Goal: Transaction & Acquisition: Purchase product/service

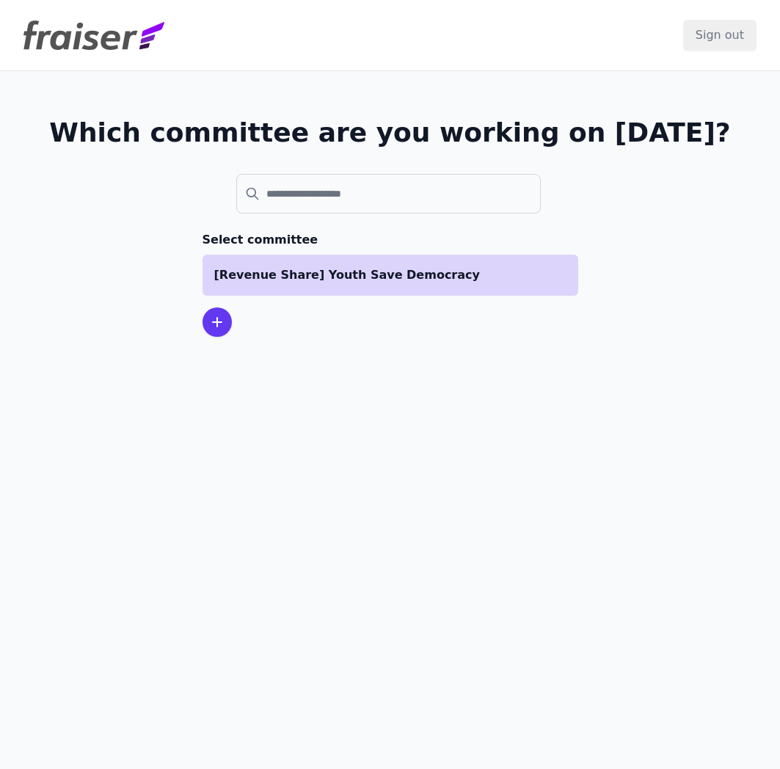
click at [332, 282] on p "[Revenue Share] Youth Save Democracy" at bounding box center [390, 275] width 352 height 18
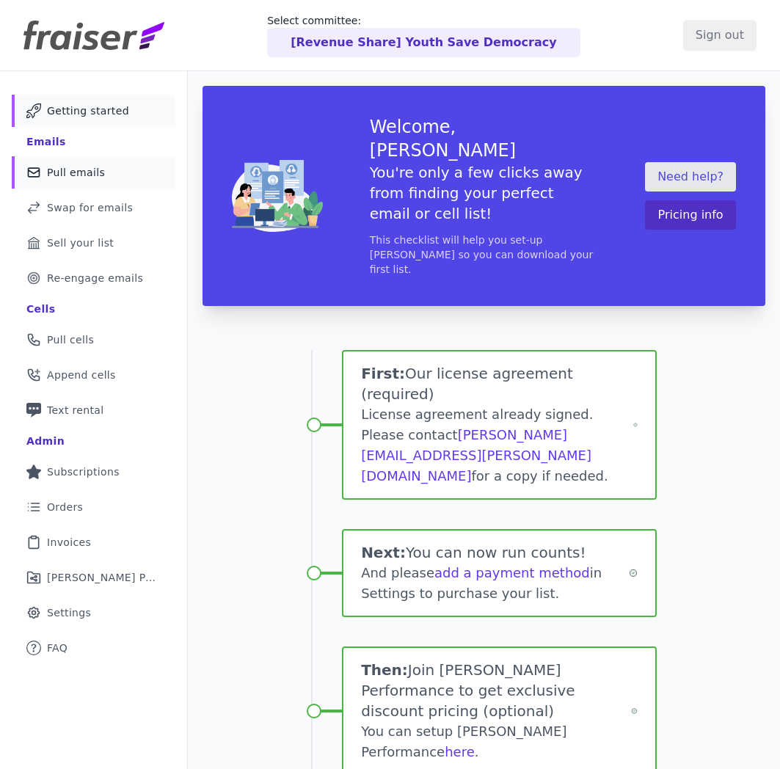
click at [100, 186] on link "Mail Icon Outline of a mail envelope Pull emails" at bounding box center [94, 172] width 164 height 32
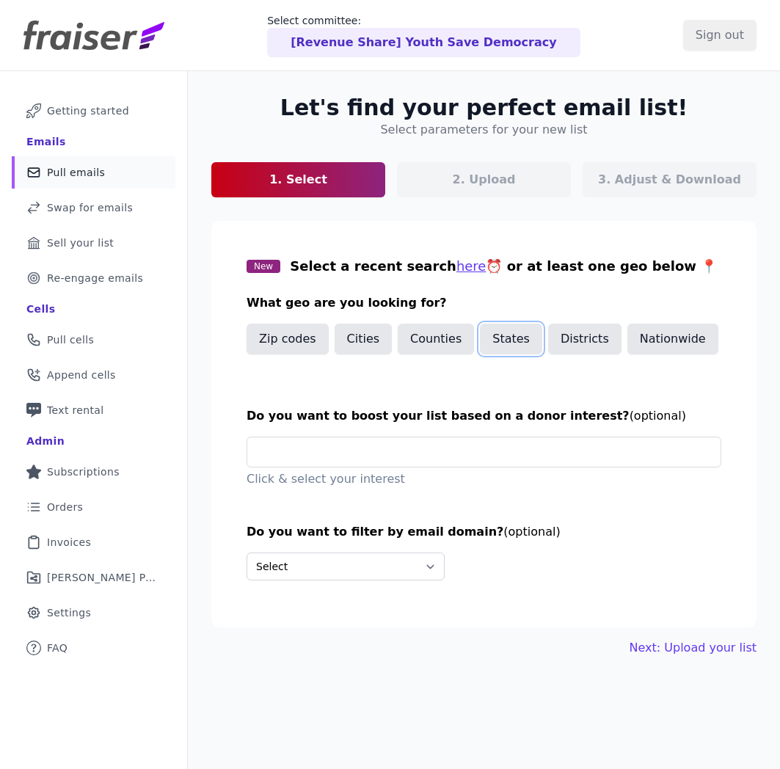
click at [503, 348] on button "States" at bounding box center [511, 338] width 62 height 31
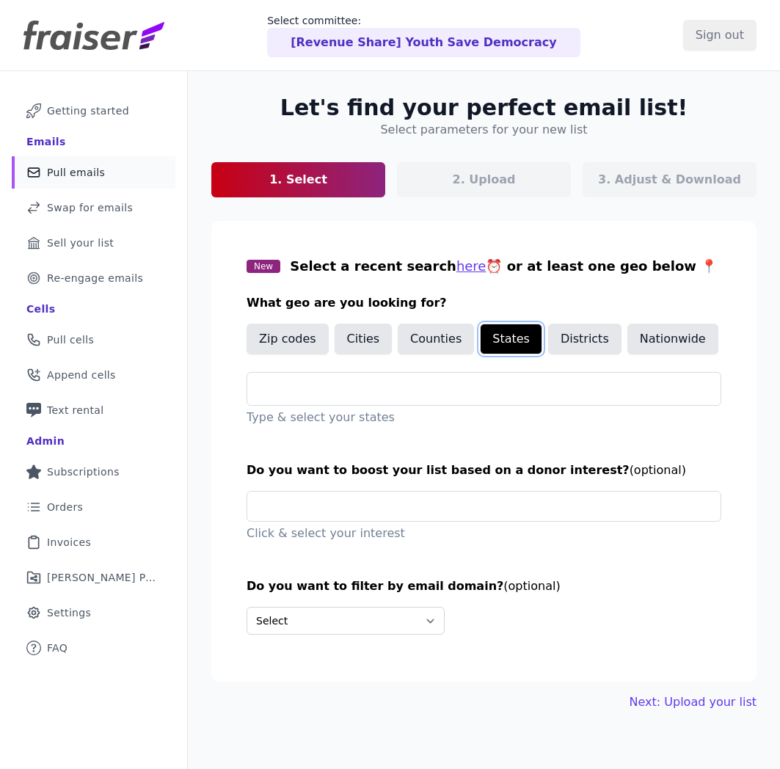
click at [503, 348] on button "States" at bounding box center [511, 338] width 62 height 31
click at [456, 263] on button "here" at bounding box center [471, 266] width 30 height 21
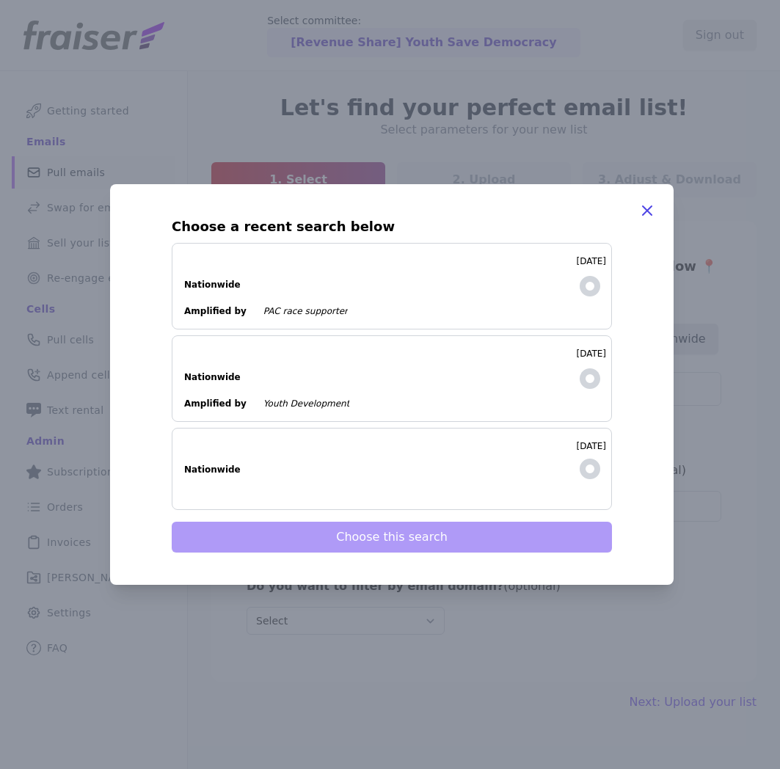
click at [483, 290] on dl "Nationwide" at bounding box center [374, 277] width 381 height 26
click at [0, 0] on input "6/5/2025 Nationwide Amplified by PAC race supporter" at bounding box center [0, 0] width 0 height 0
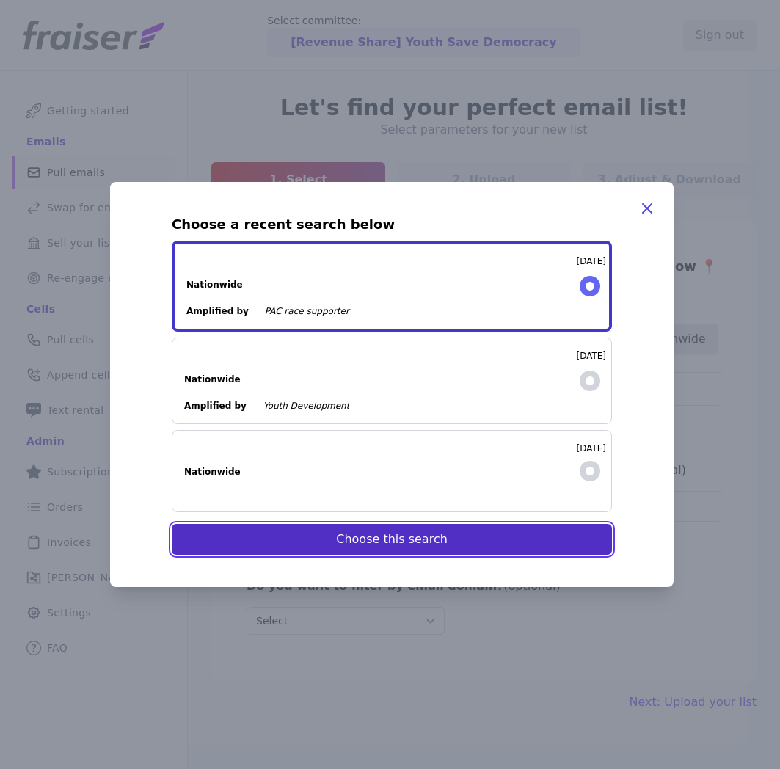
click at [457, 537] on button "Choose this search" at bounding box center [392, 539] width 440 height 31
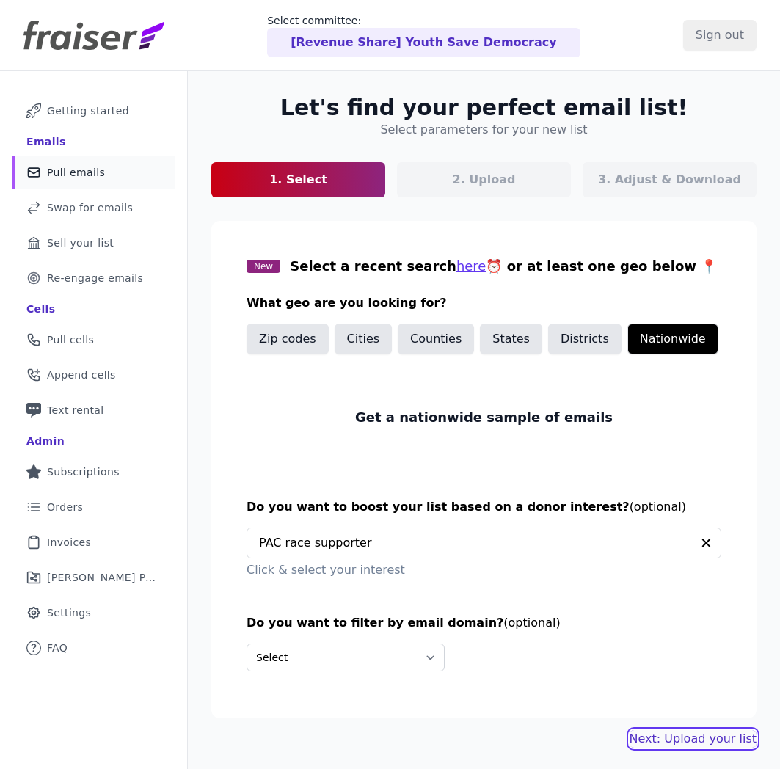
click at [700, 735] on link "Next: Upload your list" at bounding box center [692, 739] width 127 height 18
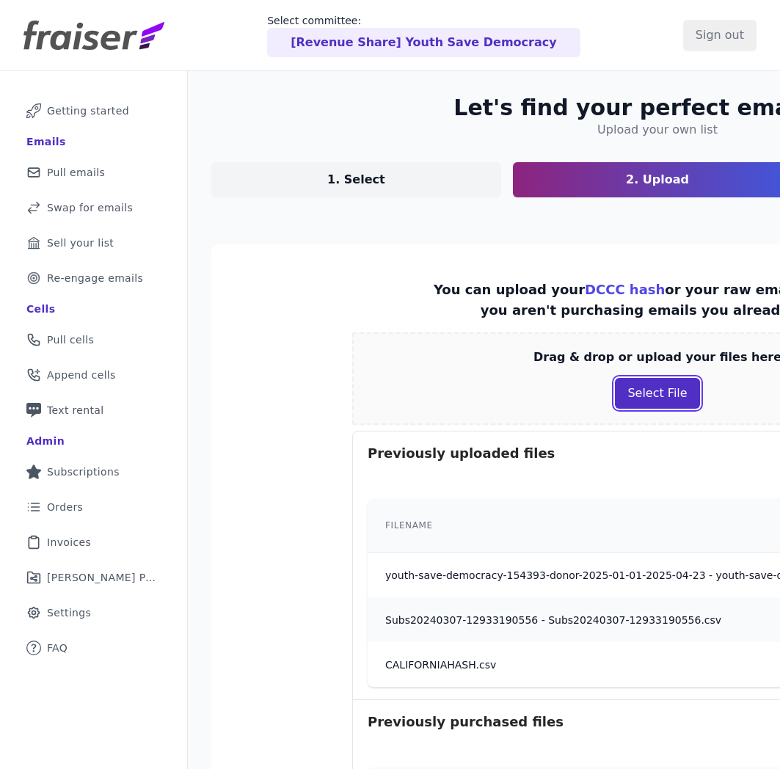
click at [623, 396] on button "Select File" at bounding box center [657, 393] width 84 height 31
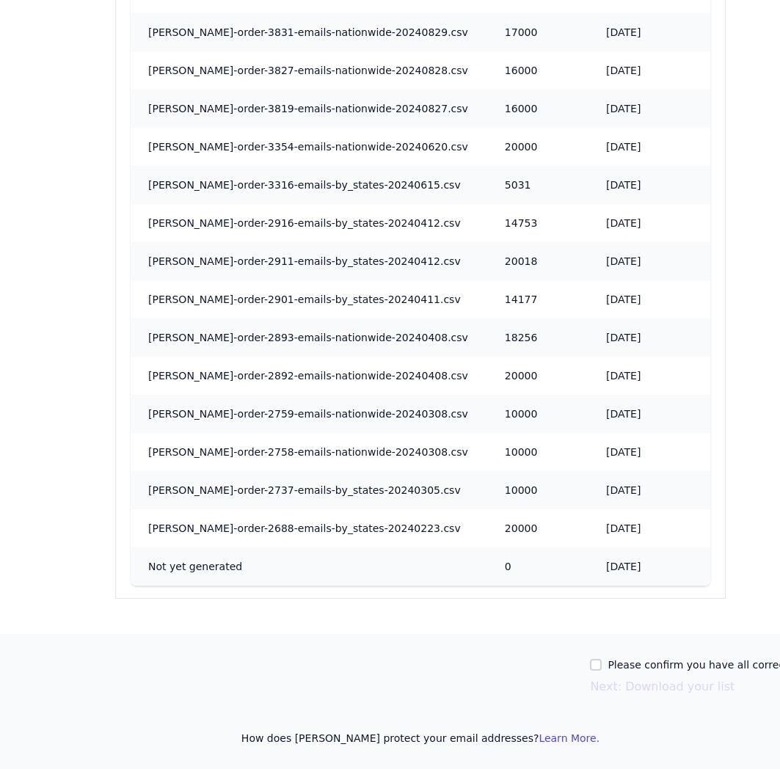
scroll to position [1572, 237]
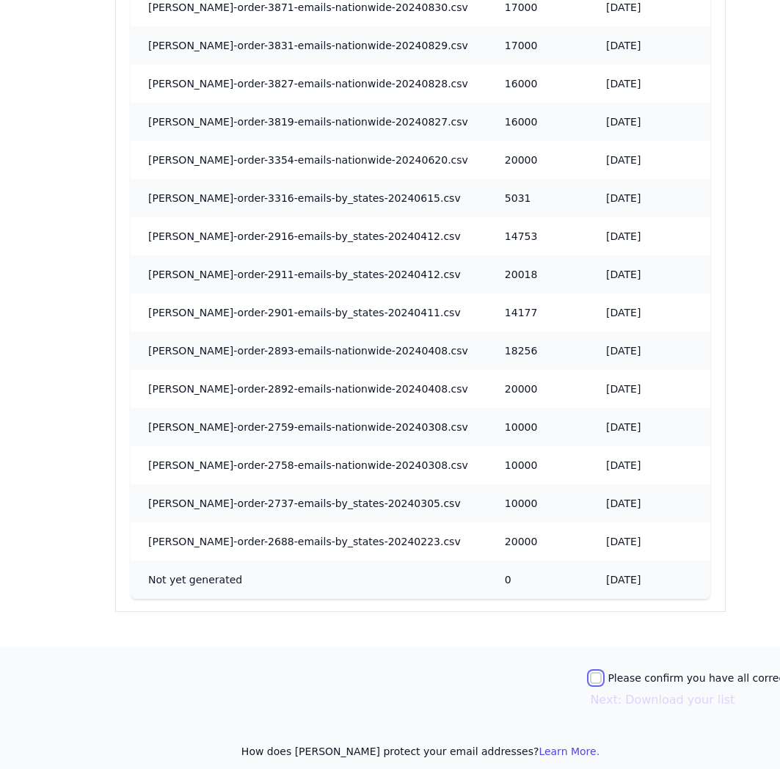
click at [601, 679] on input "Please confirm you have all correct lists uploaded." at bounding box center [596, 678] width 12 height 12
checkbox input "true"
click at [627, 695] on button "Next: Download your list" at bounding box center [662, 700] width 145 height 18
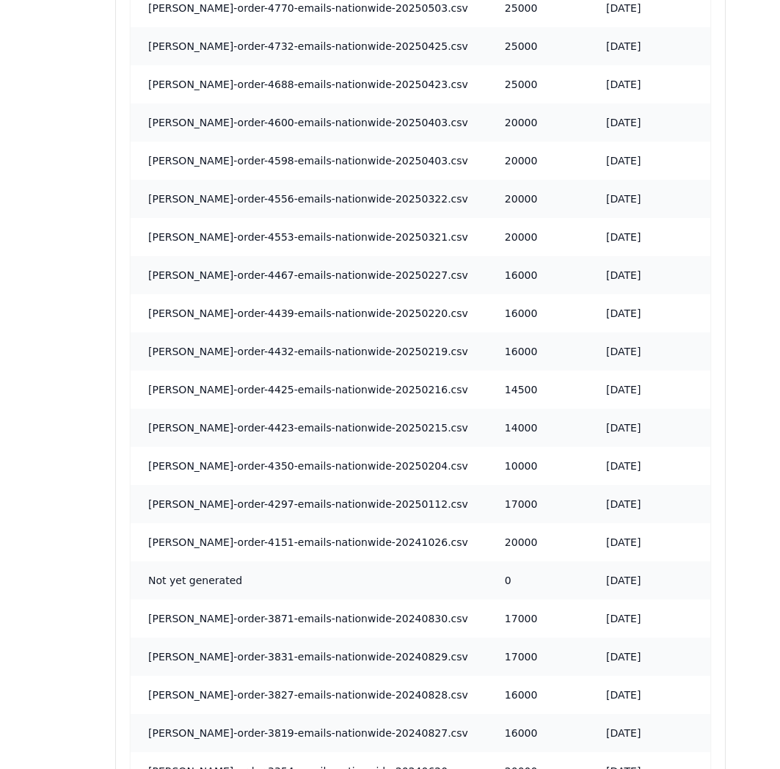
scroll to position [0, 237]
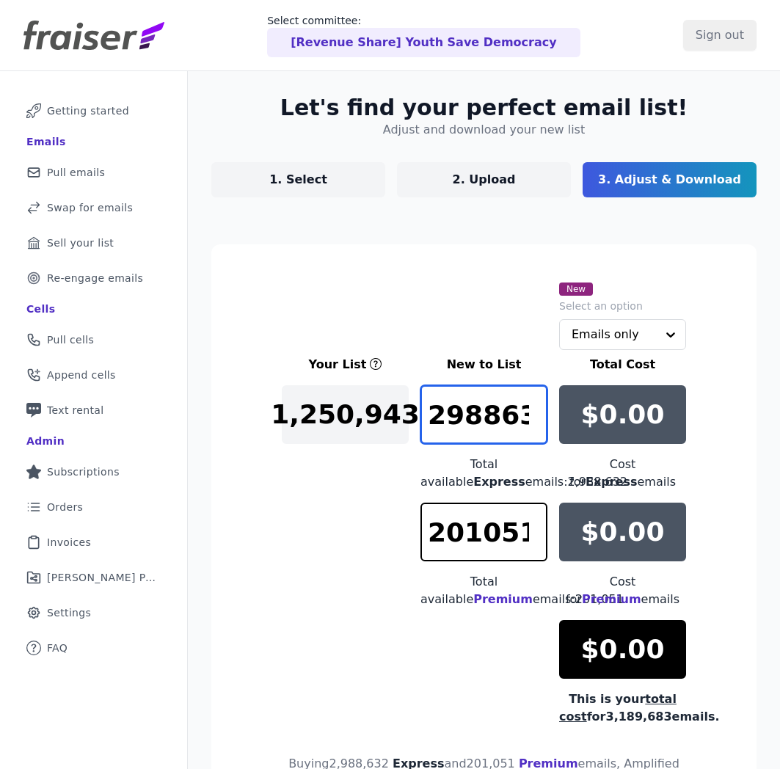
click at [469, 389] on input "2988632" at bounding box center [483, 414] width 127 height 59
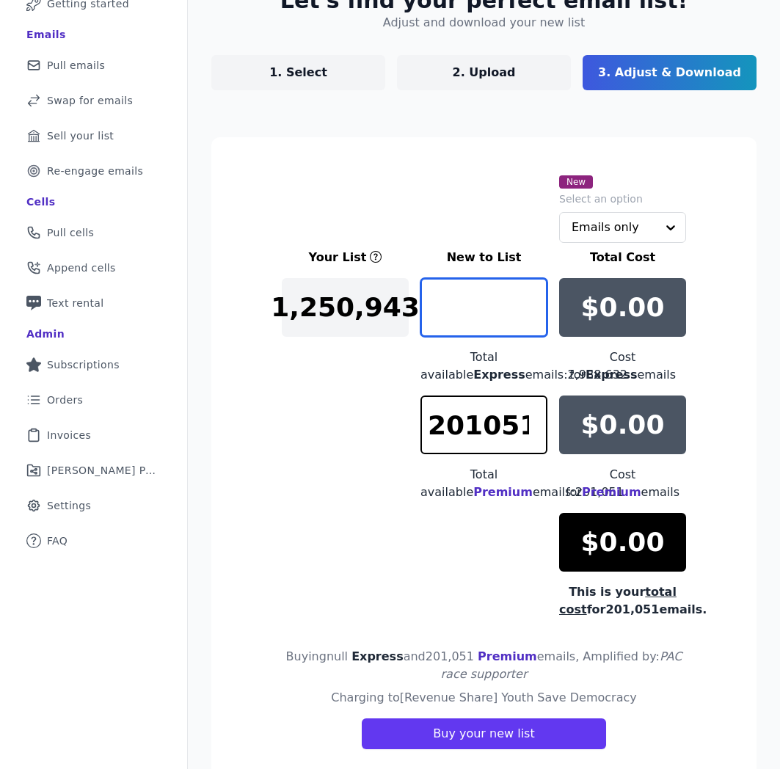
scroll to position [147, 0]
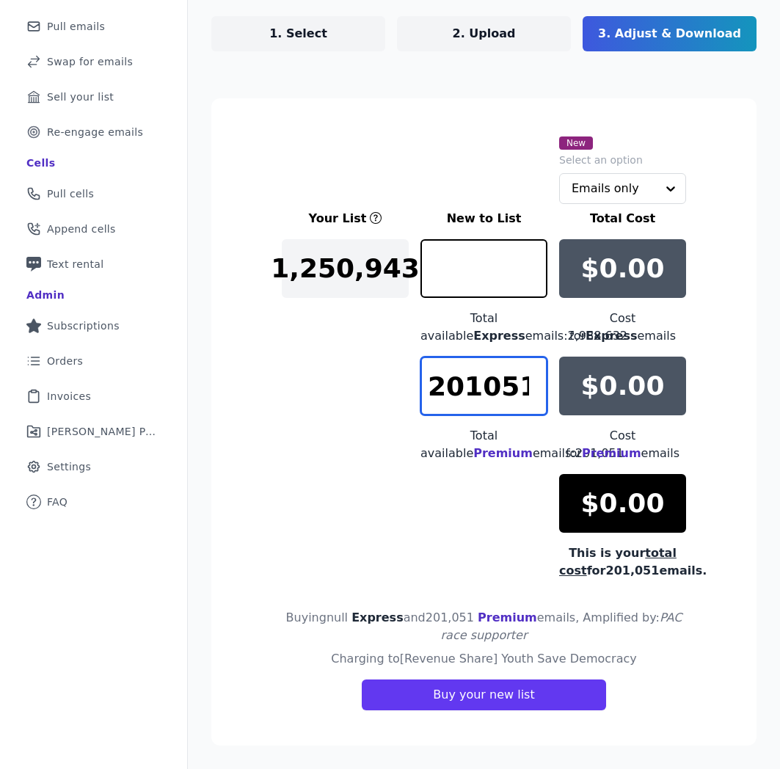
type input "0"
click at [480, 365] on input "201051" at bounding box center [483, 385] width 127 height 59
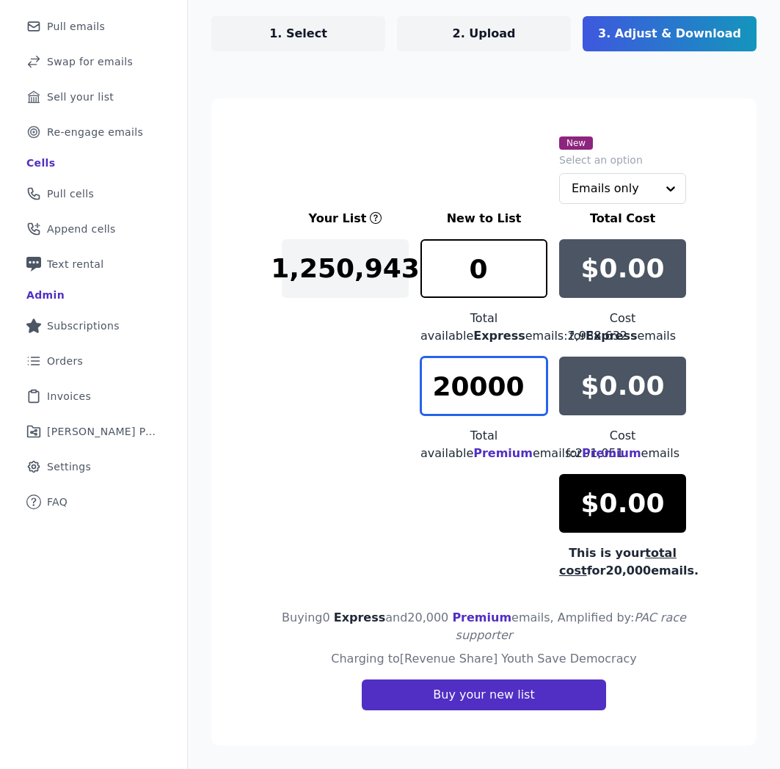
type input "20000"
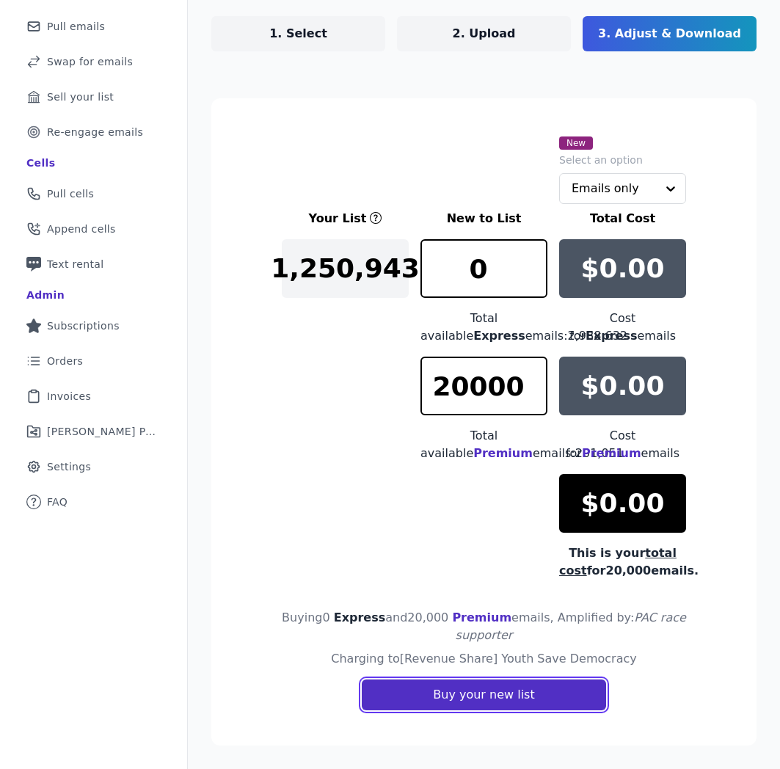
click at [468, 697] on button "Buy your new list" at bounding box center [484, 694] width 244 height 31
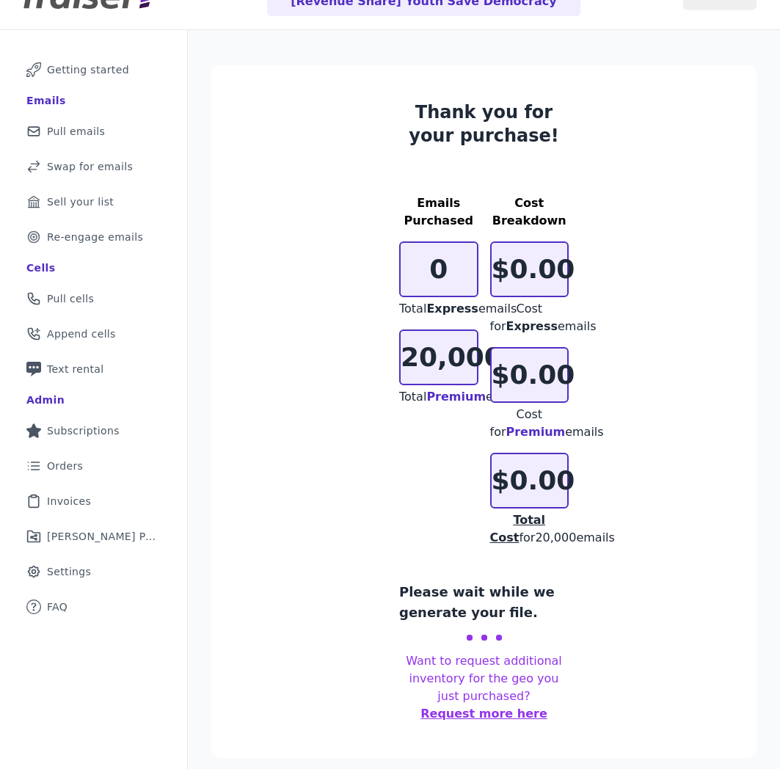
scroll to position [29, 0]
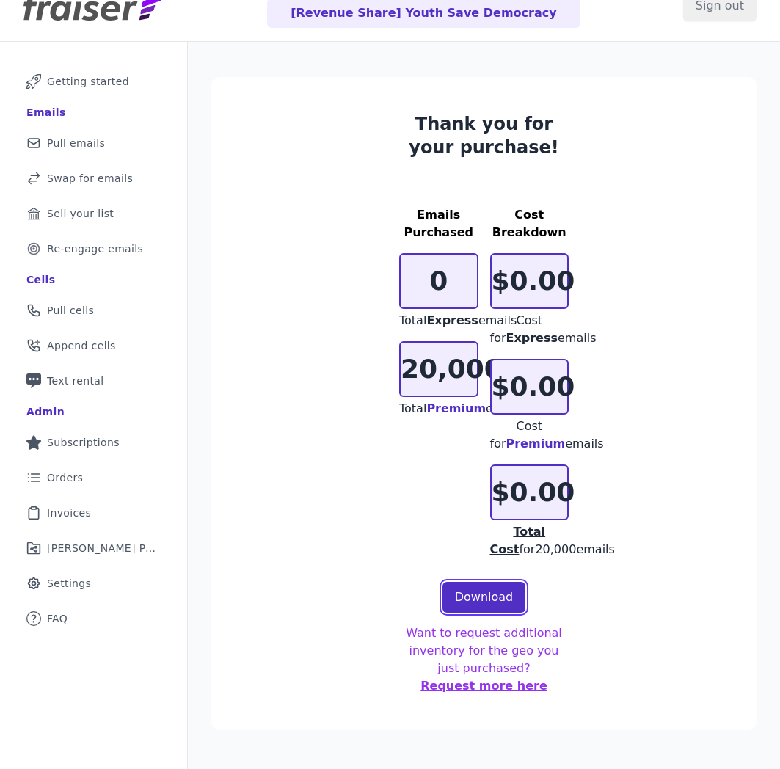
click at [472, 612] on link "Download" at bounding box center [484, 597] width 84 height 31
